Goal: Use online tool/utility: Utilize a website feature to perform a specific function

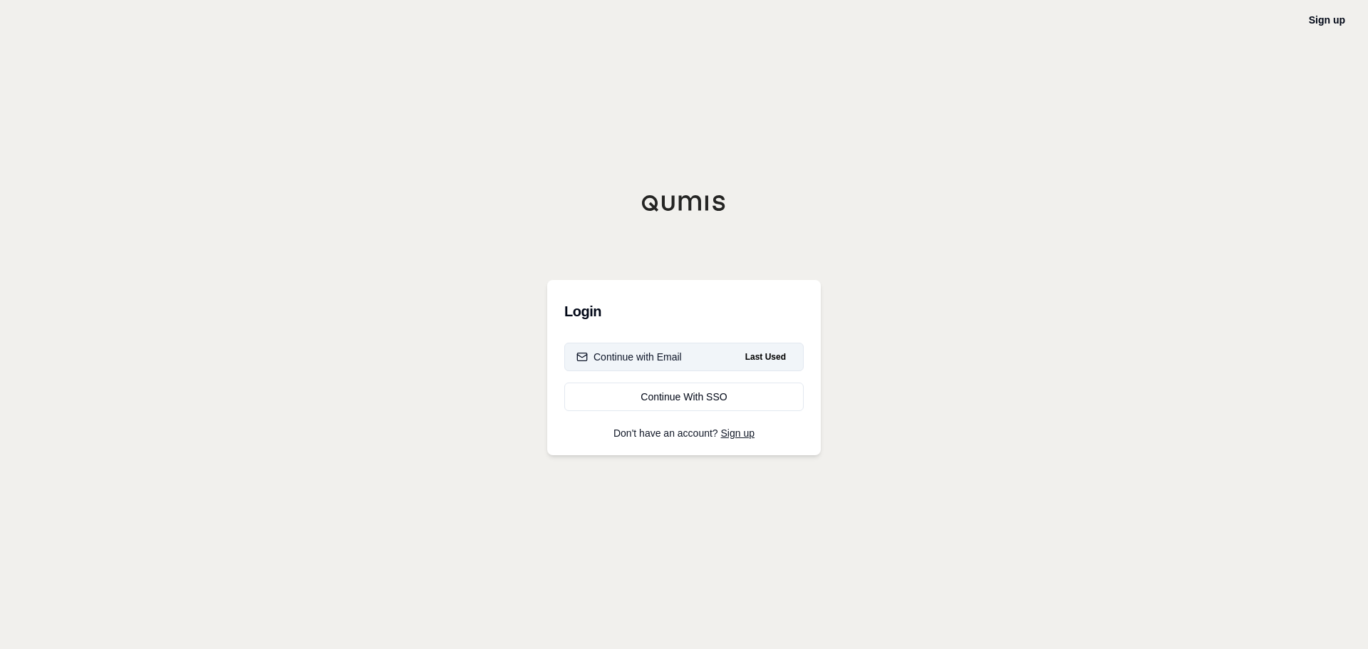
click at [691, 365] on button "Continue with Email Last Used" at bounding box center [683, 357] width 239 height 29
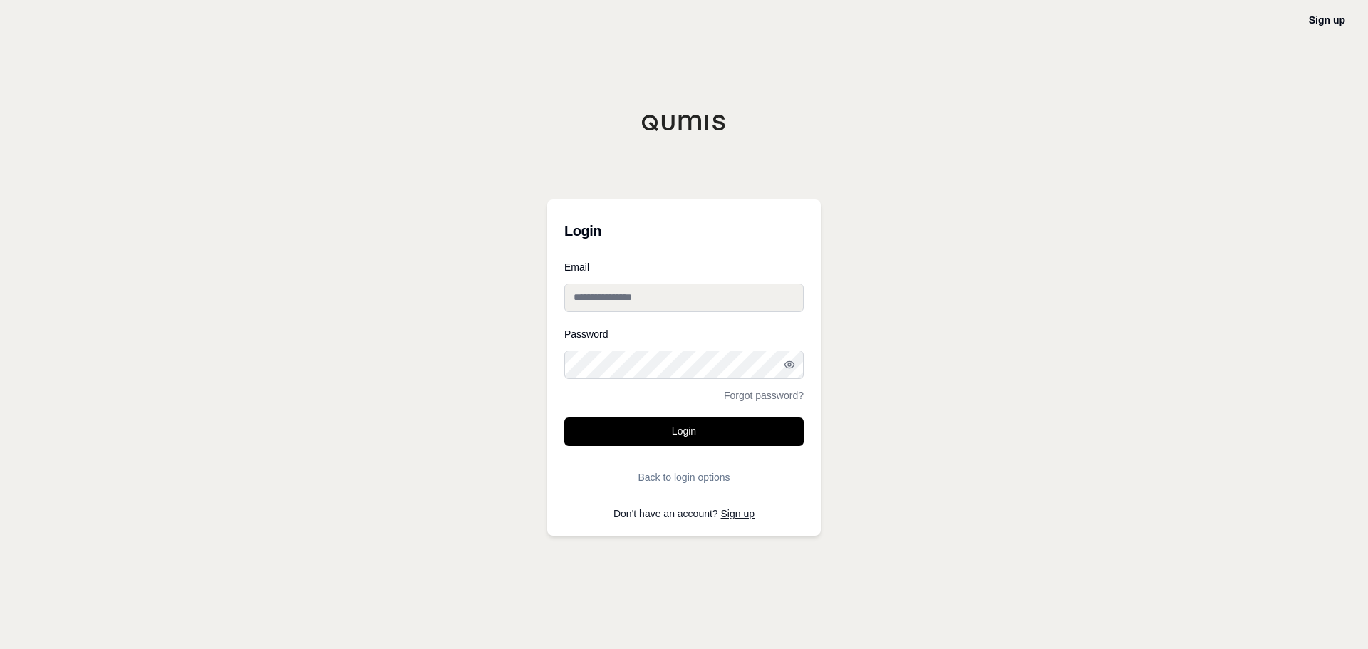
type input "**********"
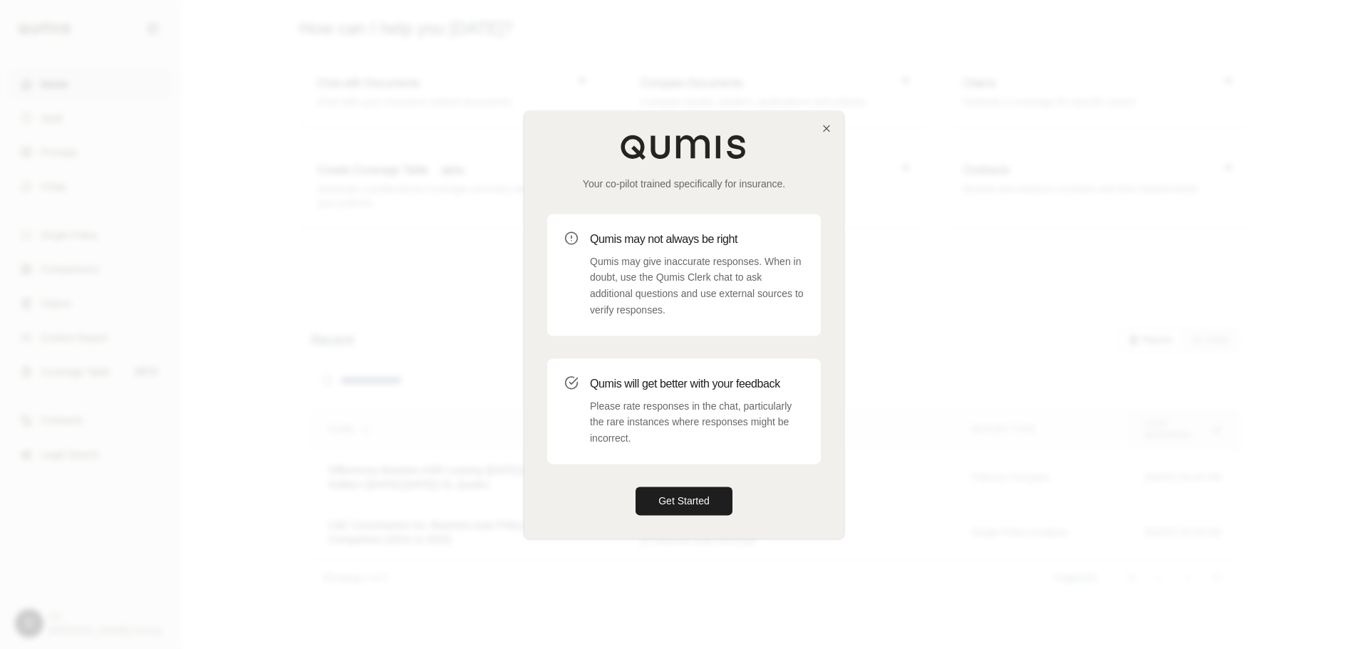
drag, startPoint x: 988, startPoint y: 236, endPoint x: 980, endPoint y: 236, distance: 7.8
click at [988, 236] on div at bounding box center [684, 324] width 1368 height 649
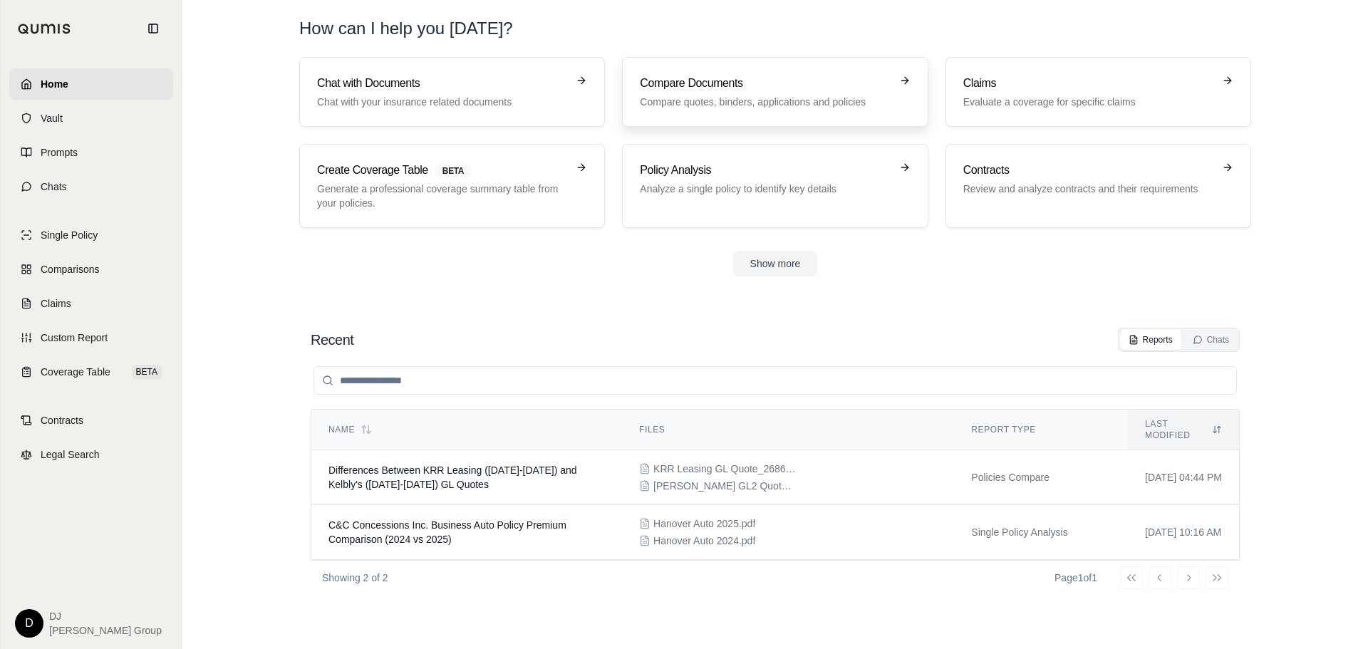
click at [704, 82] on h3 "Compare Documents" at bounding box center [765, 83] width 250 height 17
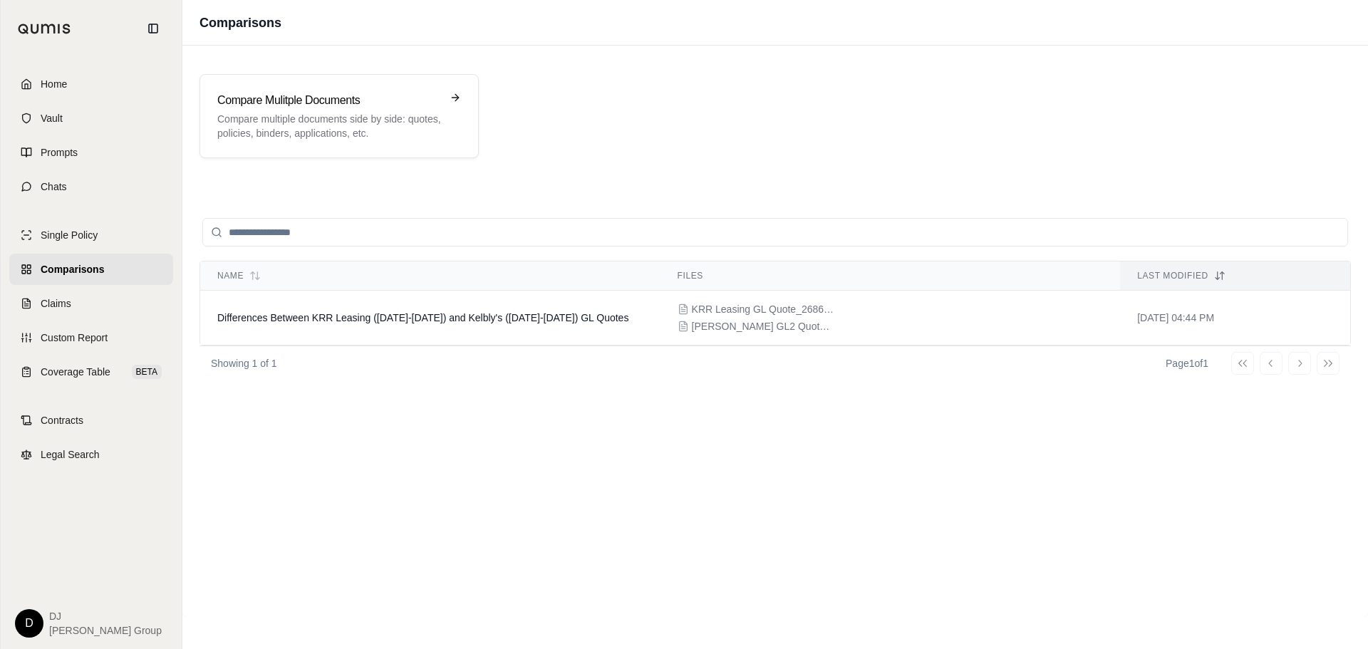
drag, startPoint x: 703, startPoint y: 83, endPoint x: 690, endPoint y: 120, distance: 38.3
click at [695, 86] on div "Compare Mulitple Documents Compare multiple documents side by side: quotes, pol…" at bounding box center [776, 116] width 1152 height 84
click at [459, 94] on icon at bounding box center [457, 97] width 11 height 11
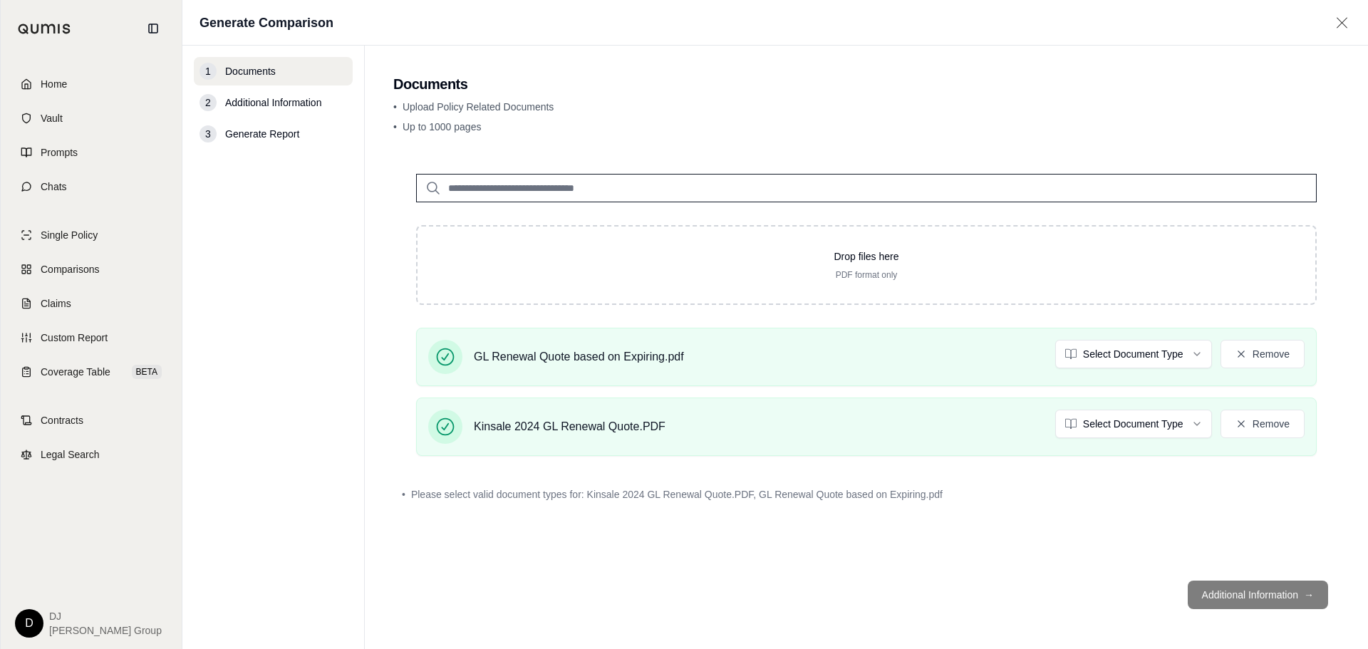
click at [1261, 599] on footer "Additional Information →" at bounding box center [866, 594] width 946 height 51
click at [1288, 589] on footer "Additional Information →" at bounding box center [866, 594] width 946 height 51
click at [1193, 353] on html "Home Vault Prompts Chats Single Policy Comparisons Claims Custom Report Coverag…" at bounding box center [684, 324] width 1368 height 649
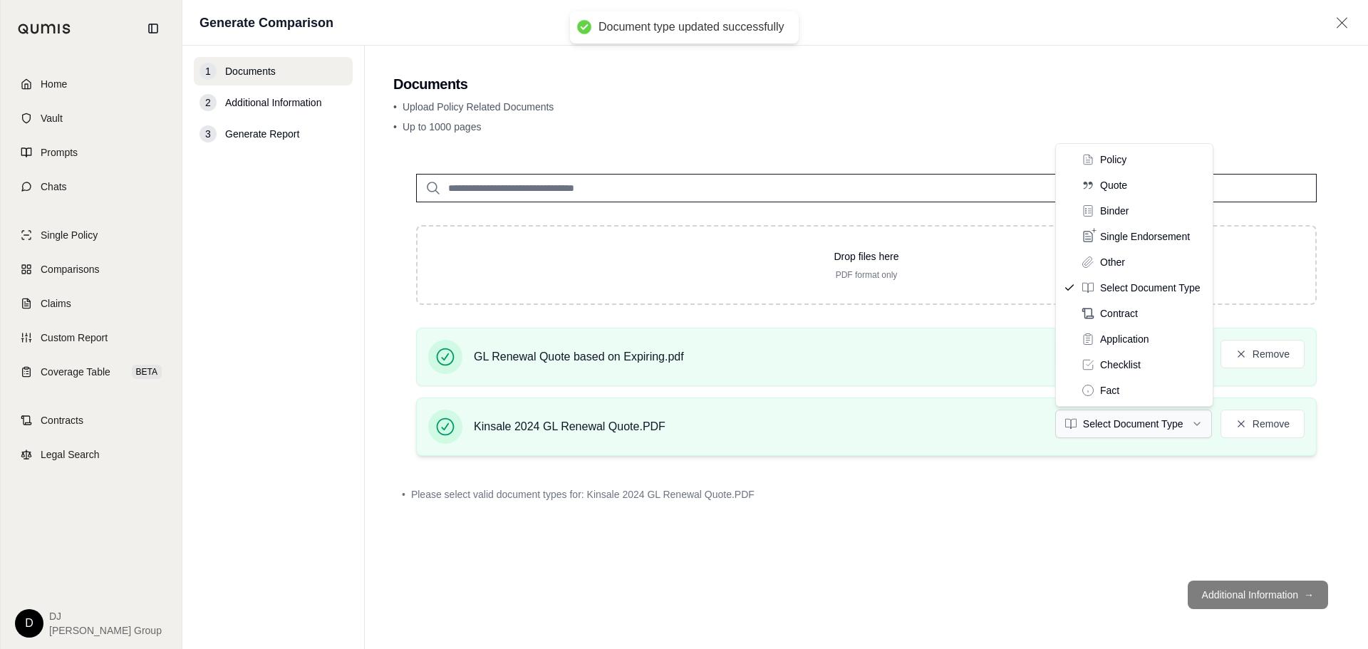
click at [1198, 423] on html "Document type updated successfully Home Vault Prompts Chats Single Policy Compa…" at bounding box center [684, 324] width 1368 height 649
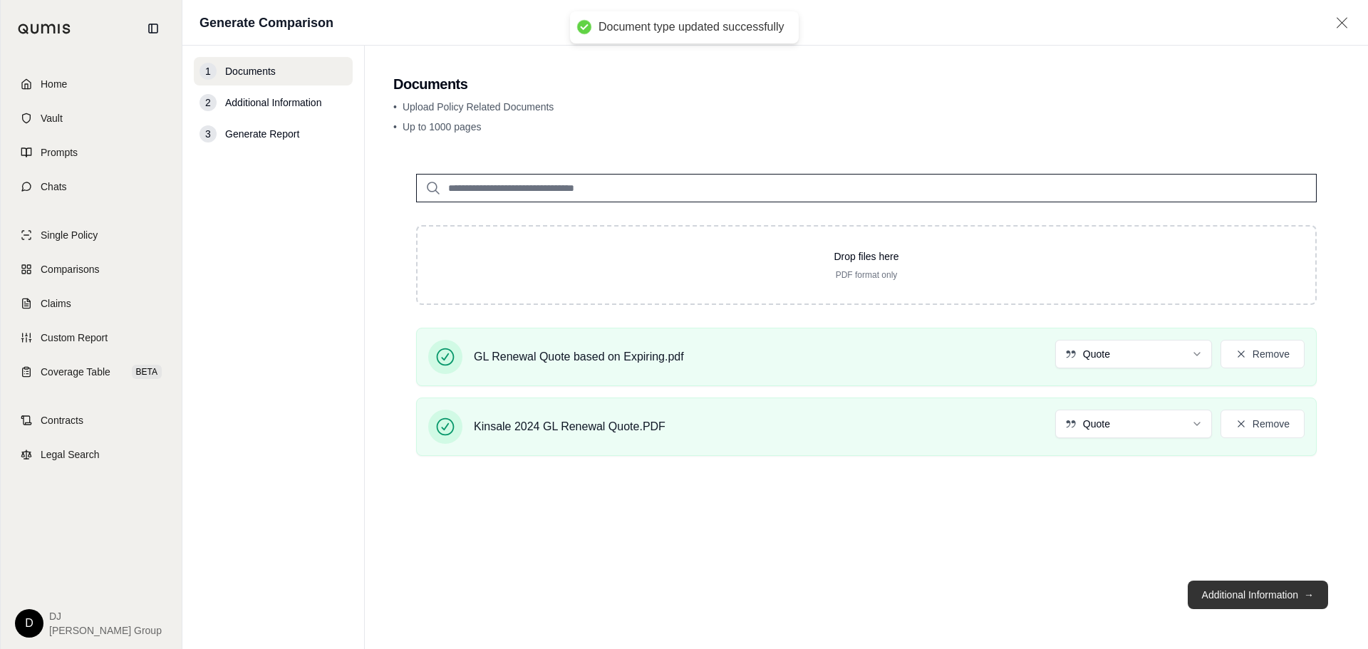
click at [1243, 593] on button "Additional Information →" at bounding box center [1258, 595] width 140 height 29
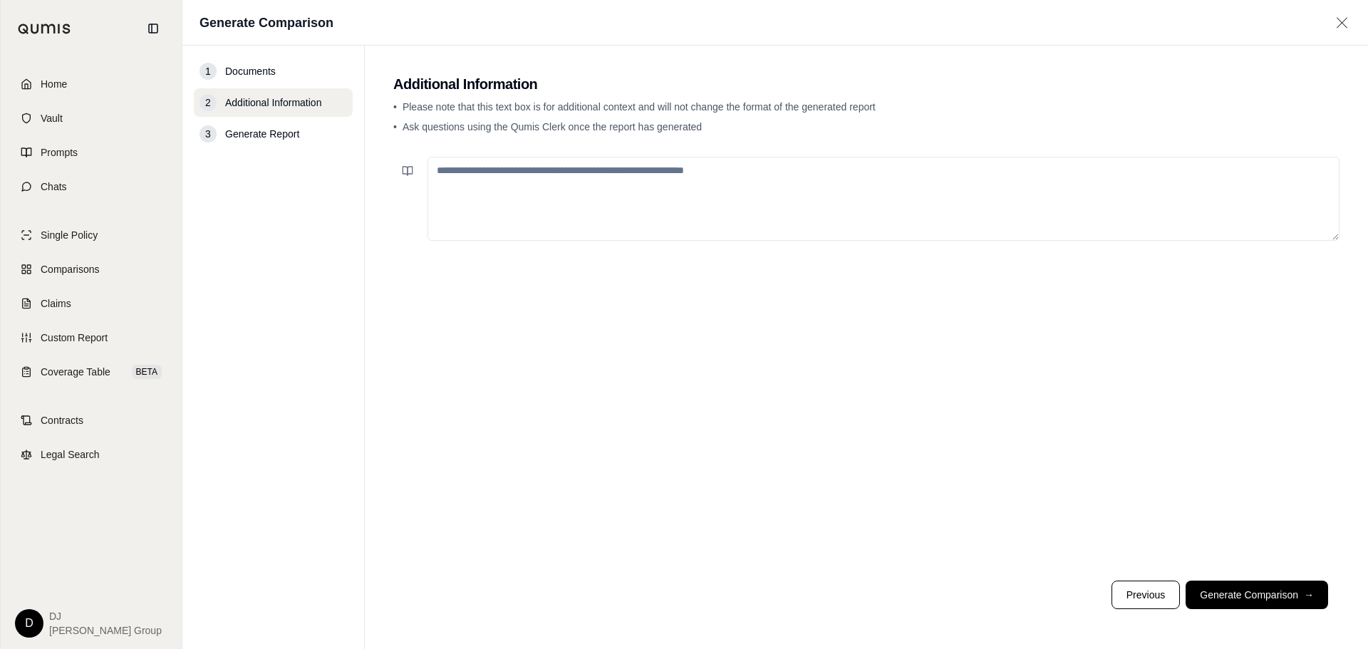
click at [614, 161] on textarea at bounding box center [884, 199] width 912 height 84
type textarea "**********"
click at [1233, 595] on button "Generate Comparison →" at bounding box center [1257, 595] width 143 height 29
